Goal: Information Seeking & Learning: Learn about a topic

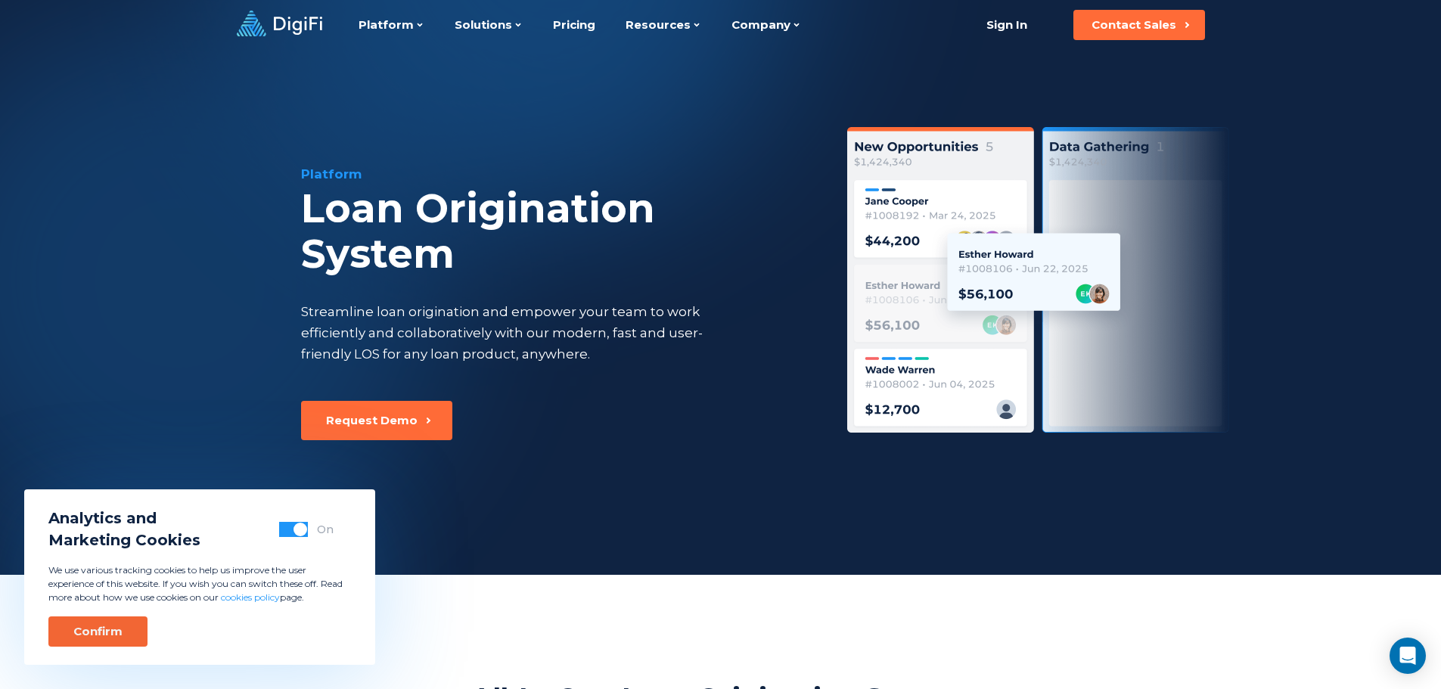
click at [107, 622] on button "Confirm" at bounding box center [97, 632] width 99 height 30
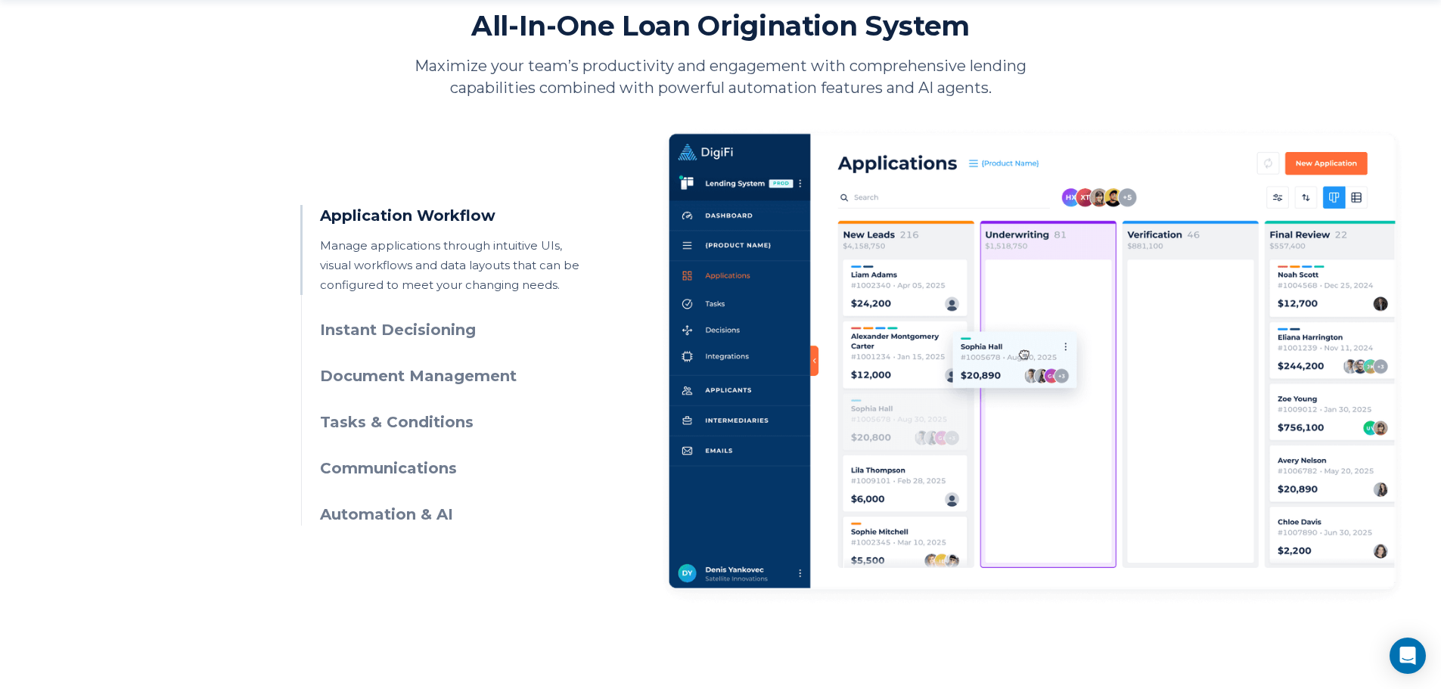
scroll to position [681, 0]
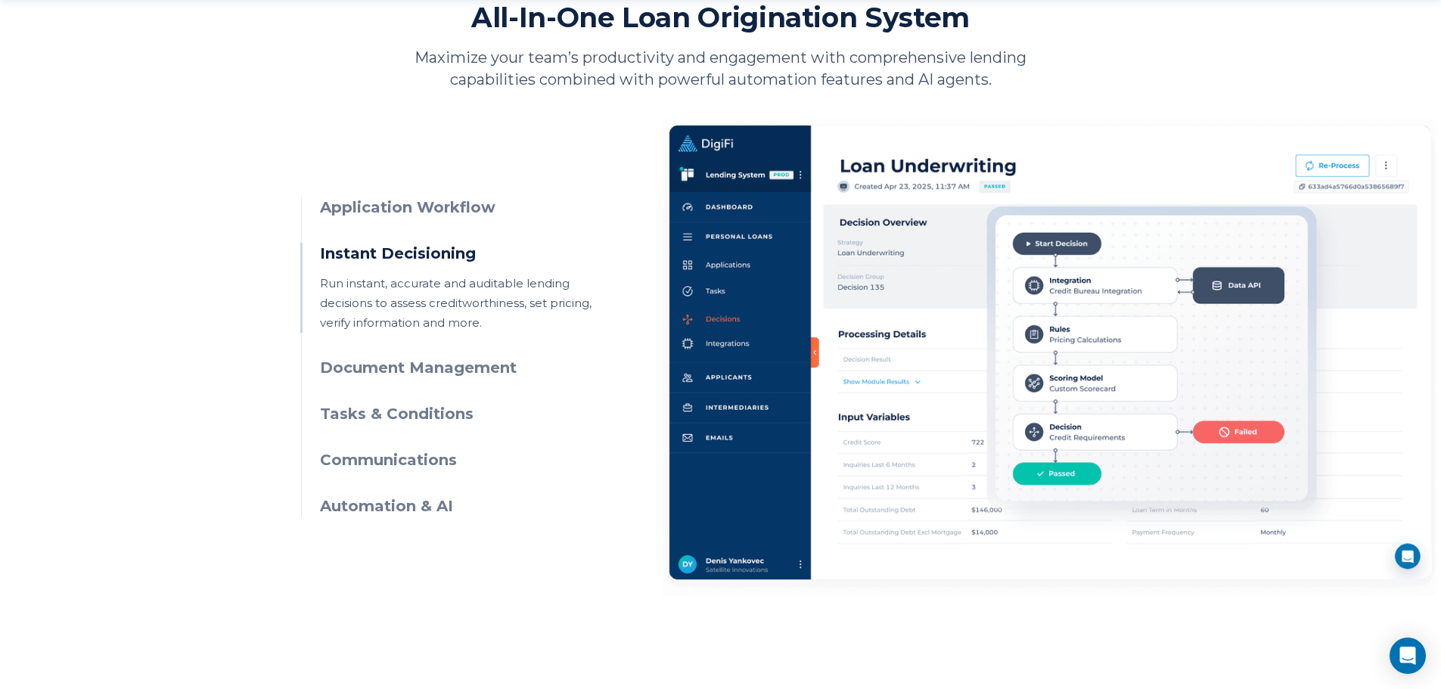
click at [465, 366] on h3 "Document Management" at bounding box center [457, 368] width 275 height 22
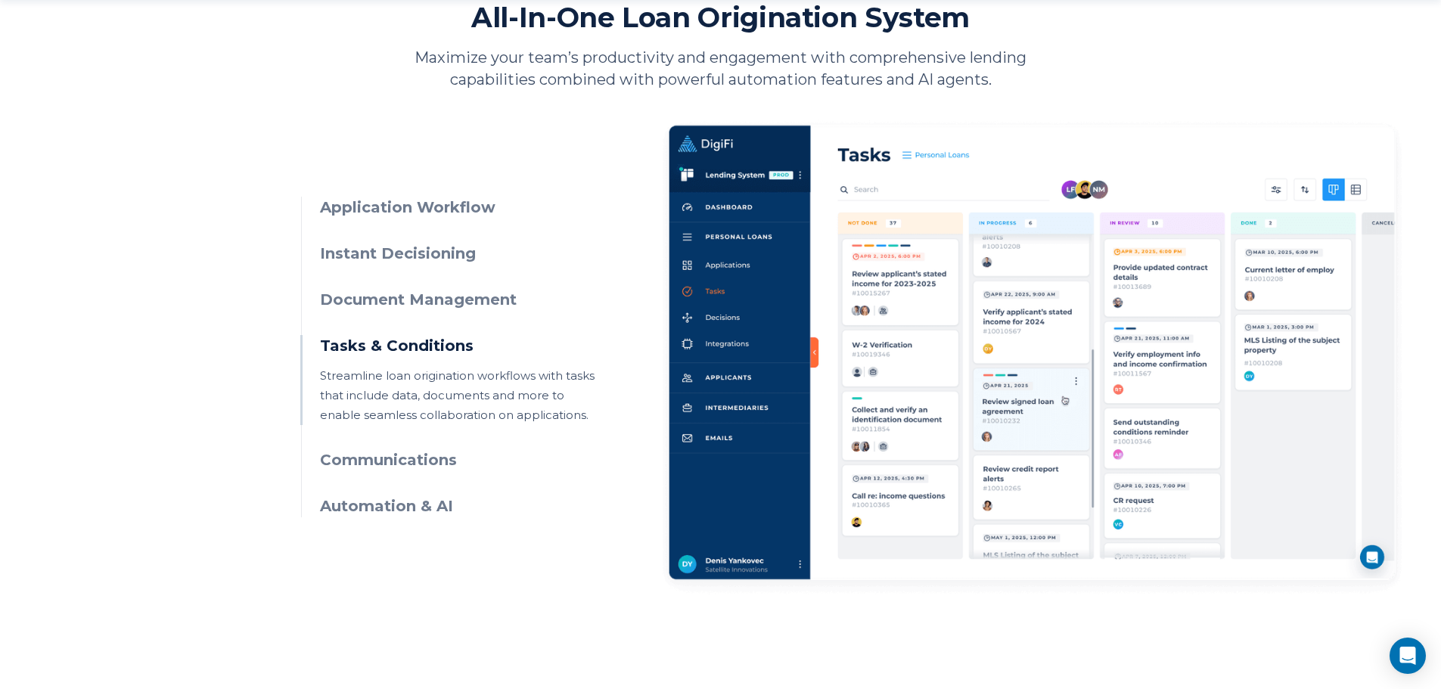
click at [409, 508] on h3 "Automation & AI" at bounding box center [457, 507] width 275 height 22
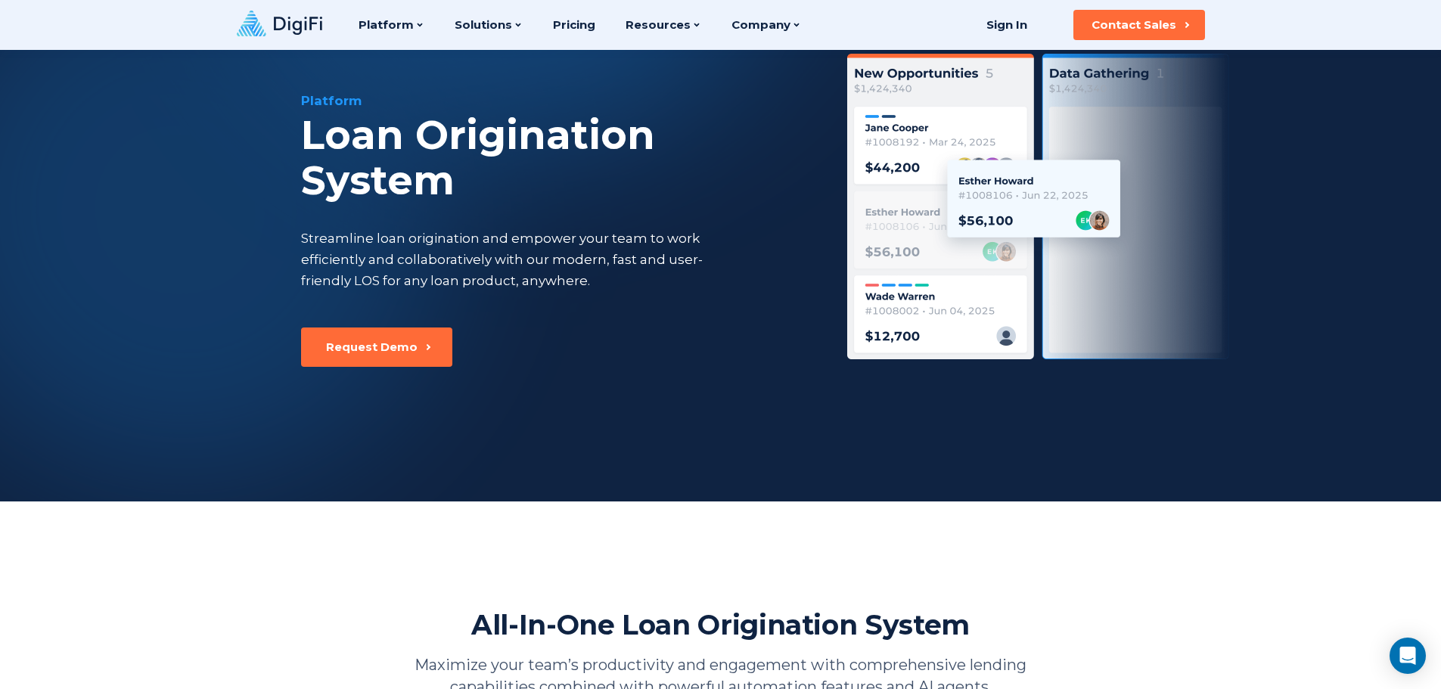
scroll to position [0, 0]
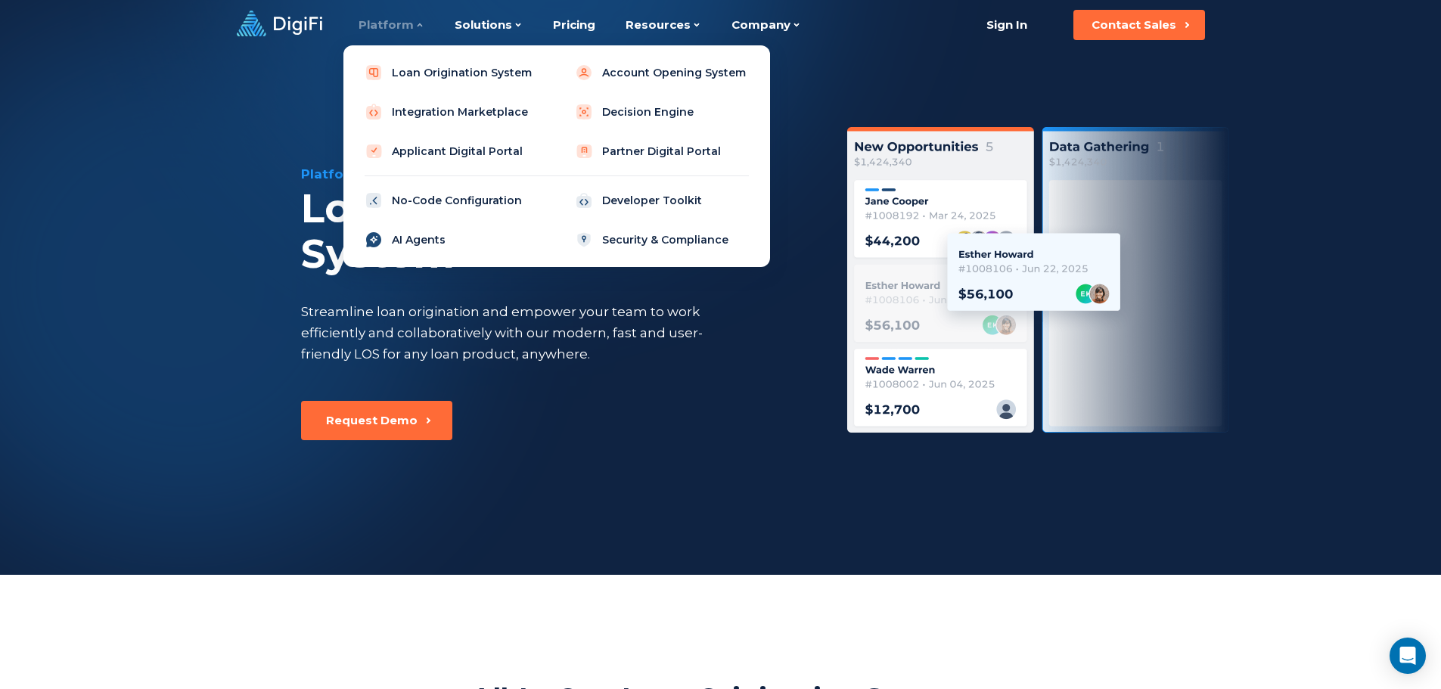
click at [415, 244] on link "AI Agents" at bounding box center [452, 240] width 192 height 30
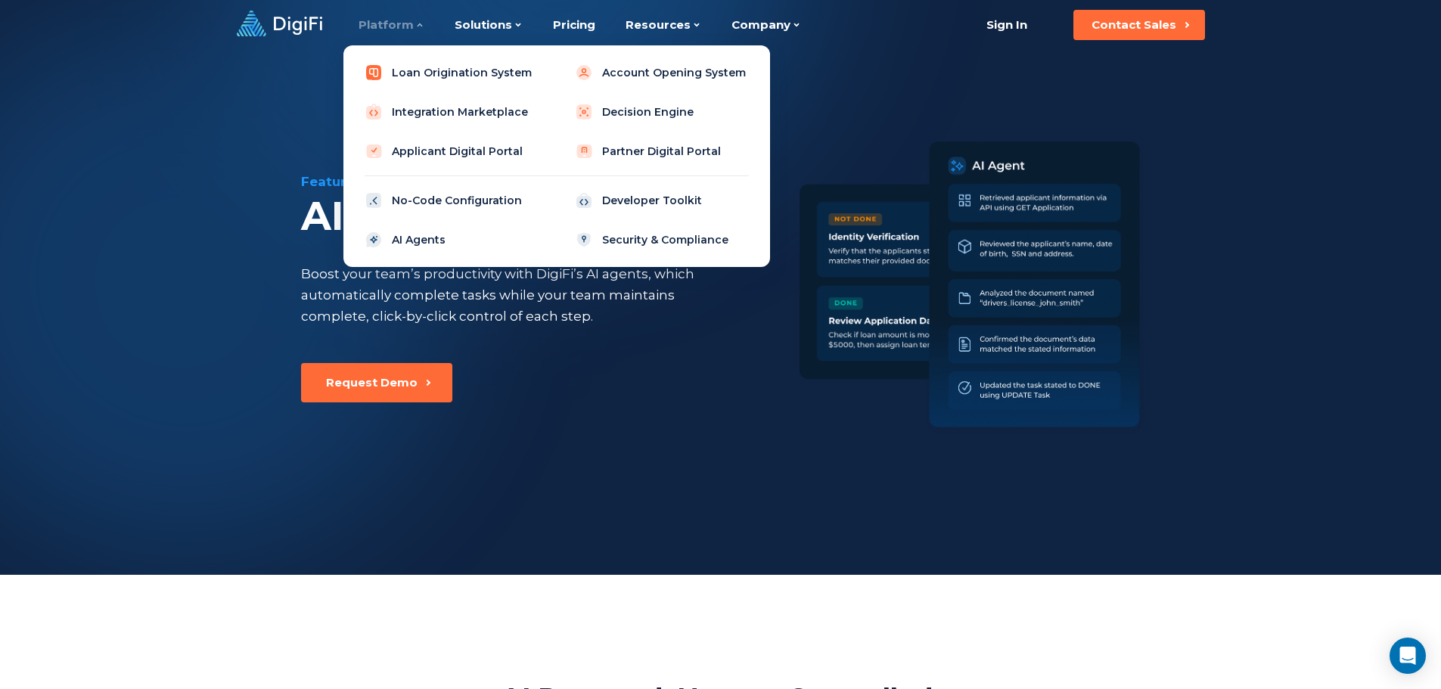
click at [430, 75] on link "Loan Origination System" at bounding box center [452, 73] width 192 height 30
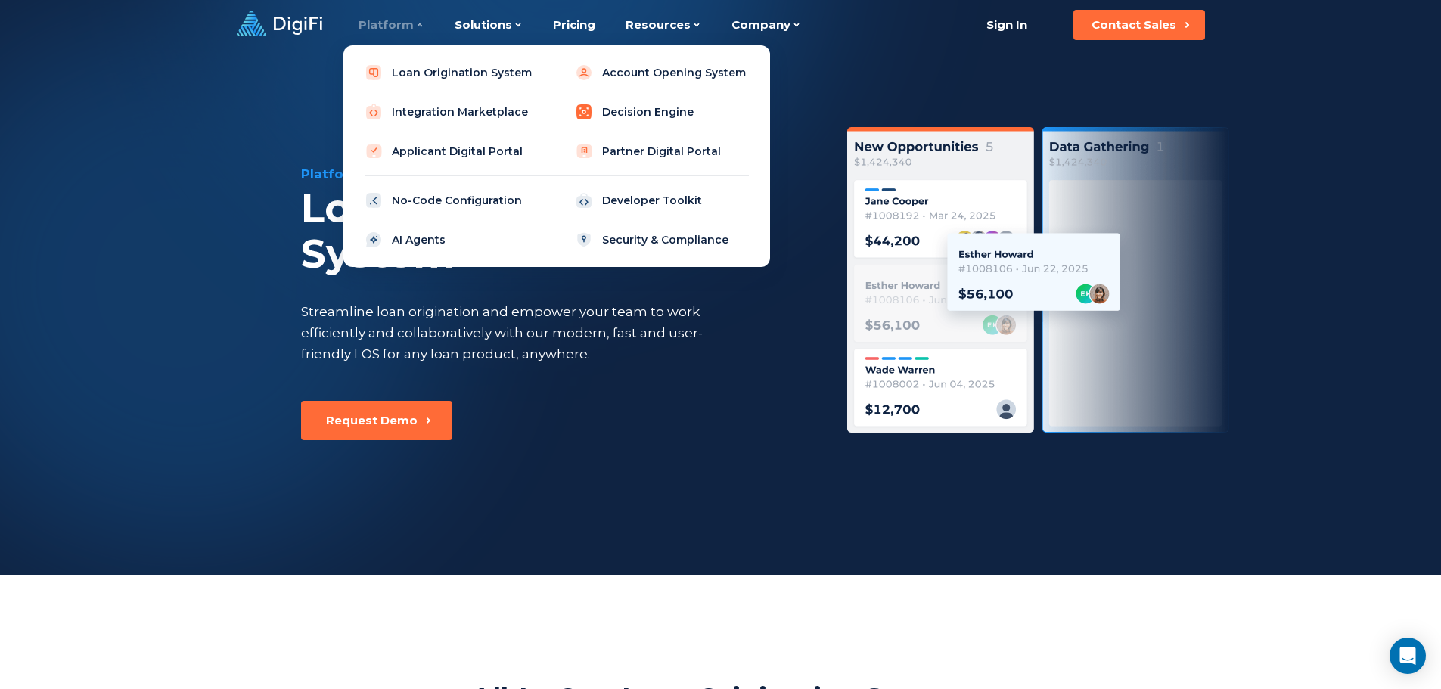
click at [665, 110] on link "Decision Engine" at bounding box center [662, 112] width 192 height 30
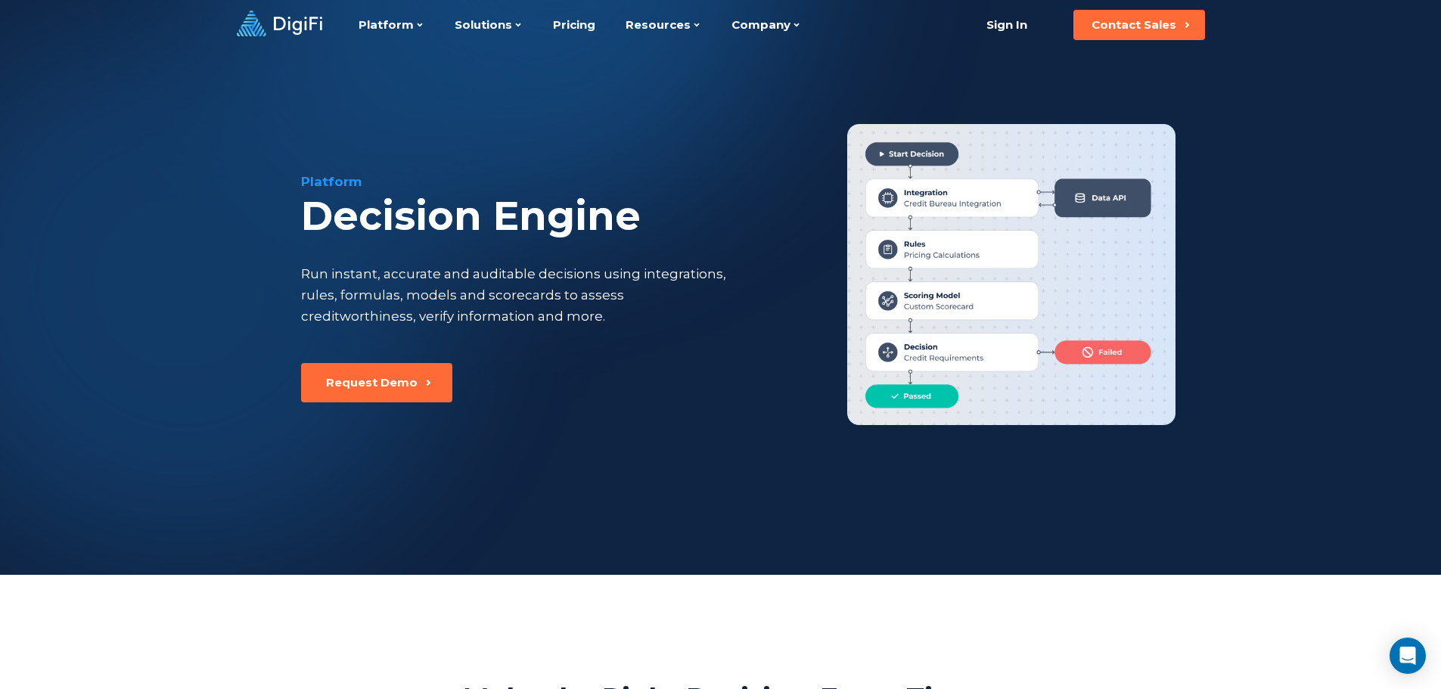
click at [323, 23] on div "Platform Platform Loan Origination System Account Opening System Integration Ma…" at bounding box center [519, 25] width 564 height 50
